Goal: Information Seeking & Learning: Learn about a topic

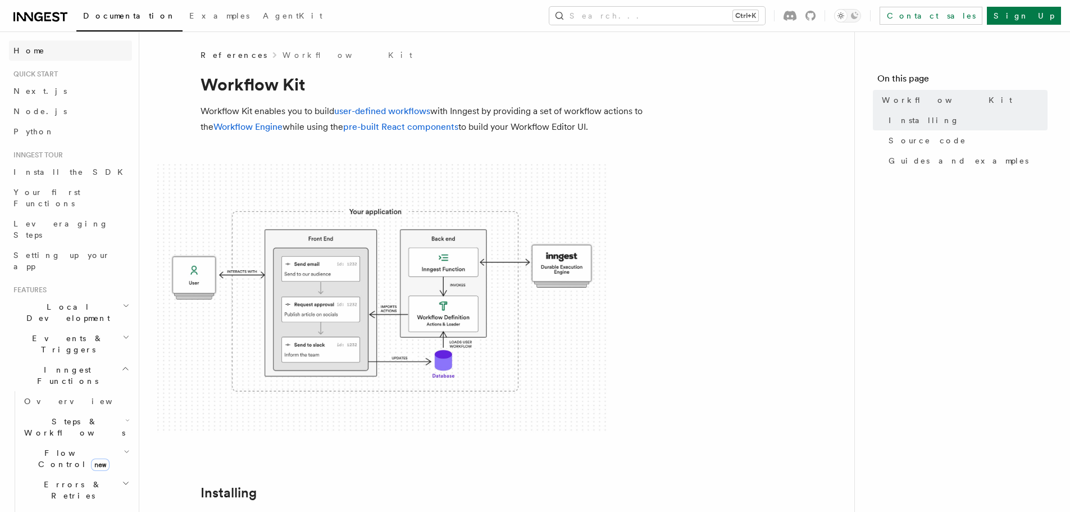
click at [44, 49] on link "Home" at bounding box center [70, 50] width 123 height 20
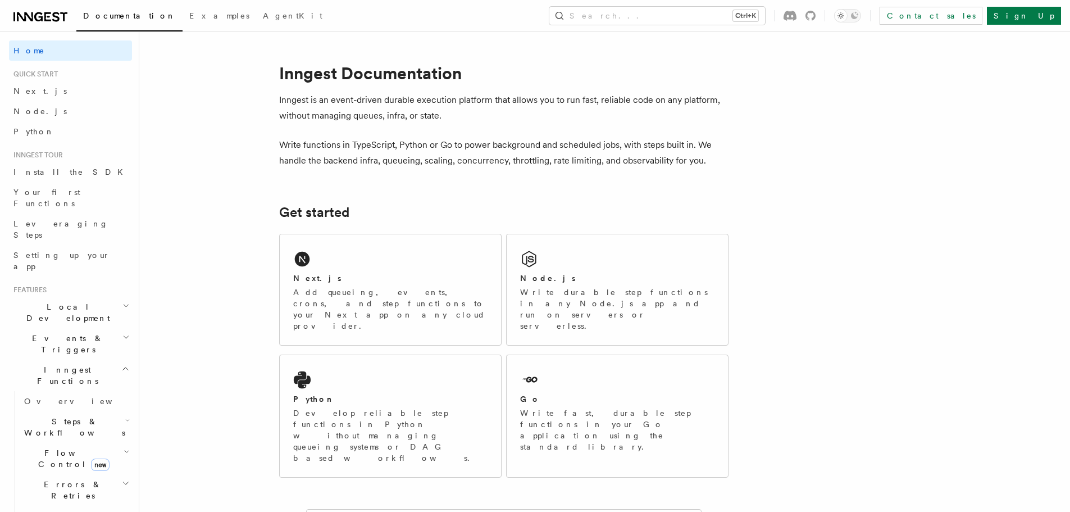
click at [40, 13] on icon at bounding box center [38, 16] width 8 height 9
click at [189, 13] on span "Examples" at bounding box center [219, 15] width 60 height 9
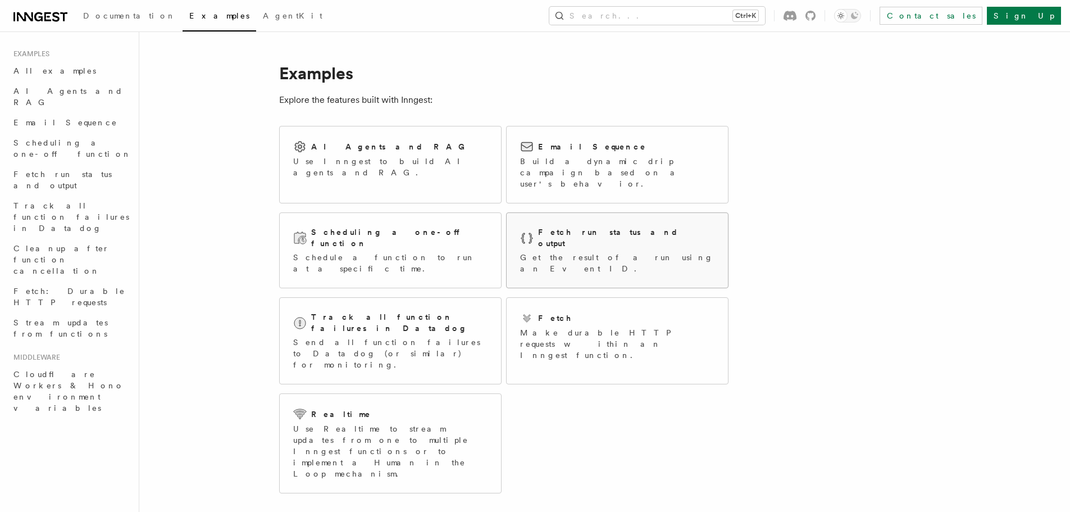
click at [567, 226] on h2 "Fetch run status and output" at bounding box center [626, 237] width 176 height 22
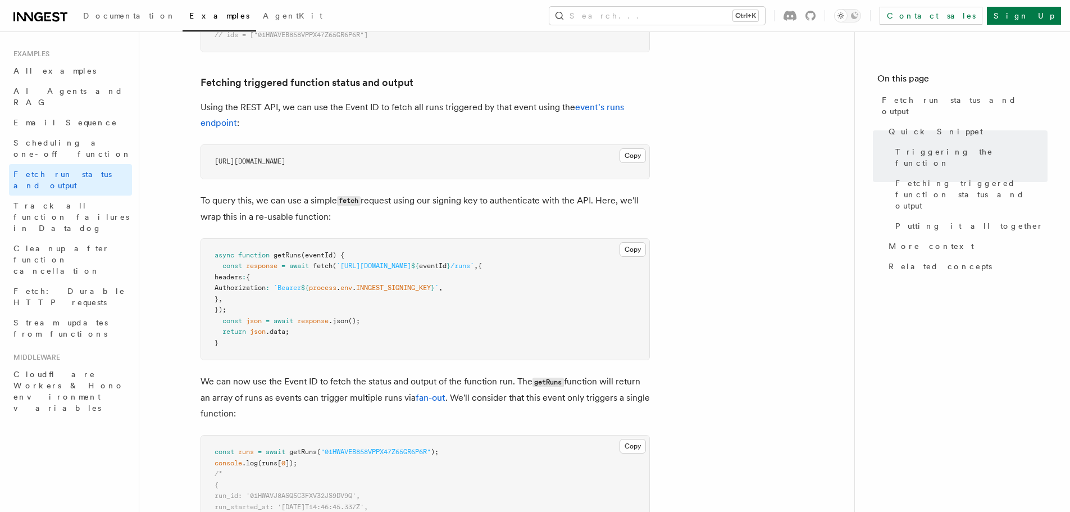
scroll to position [618, 0]
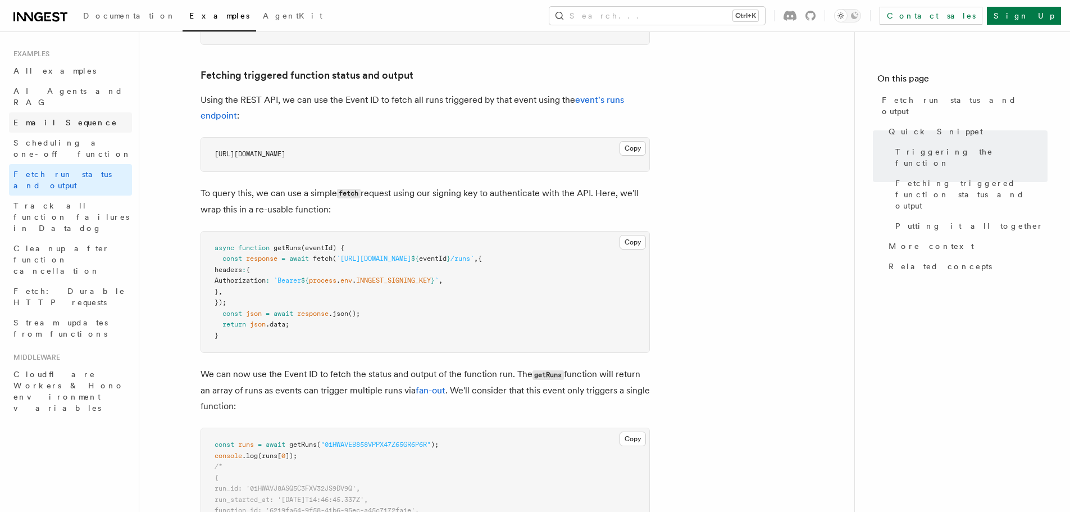
click at [58, 112] on link "Email Sequence" at bounding box center [70, 122] width 123 height 20
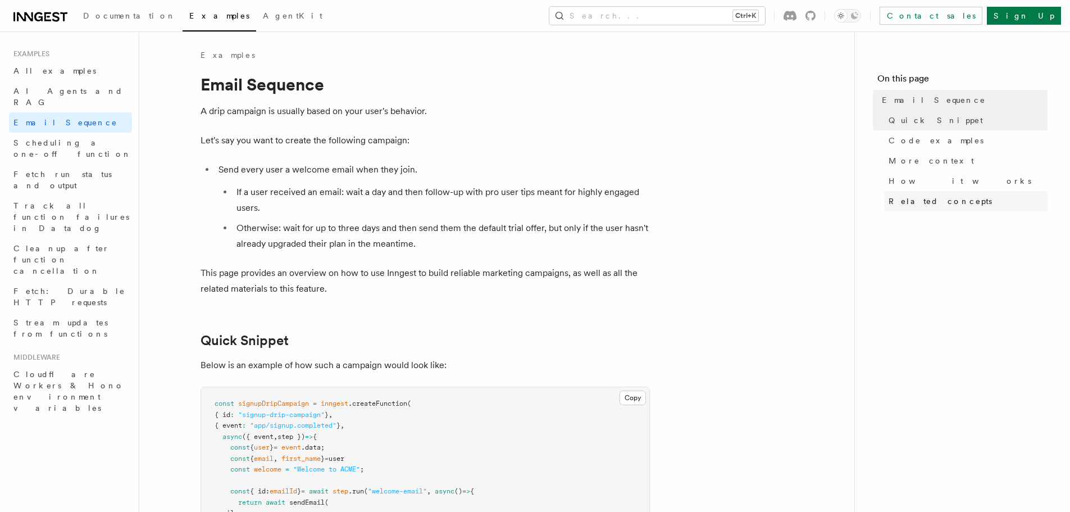
click at [939, 199] on span "Related concepts" at bounding box center [939, 200] width 103 height 11
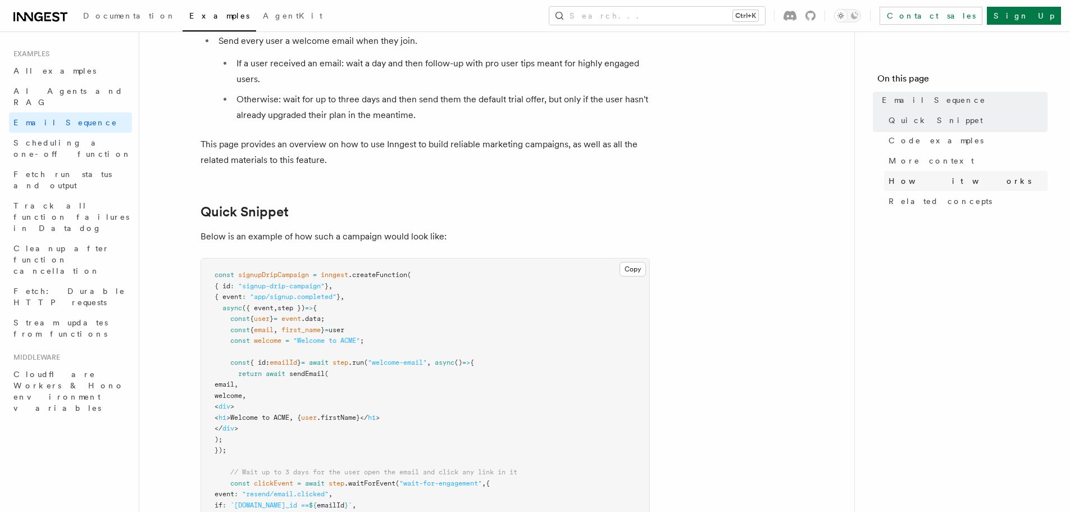
scroll to position [1519, 0]
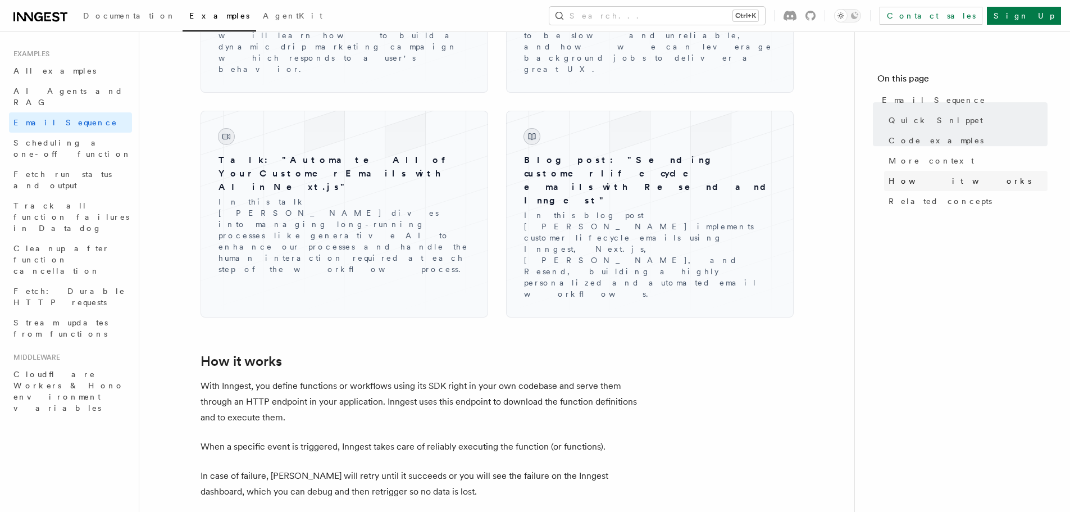
click at [938, 185] on link "How it works" at bounding box center [965, 181] width 163 height 20
click at [45, 16] on icon at bounding box center [47, 16] width 7 height 9
